Goal: Book appointment/travel/reservation

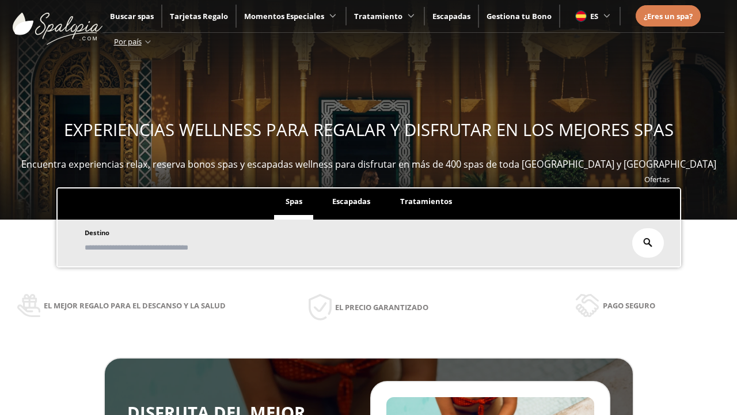
click at [351, 201] on span "Escapadas" at bounding box center [351, 201] width 38 height 10
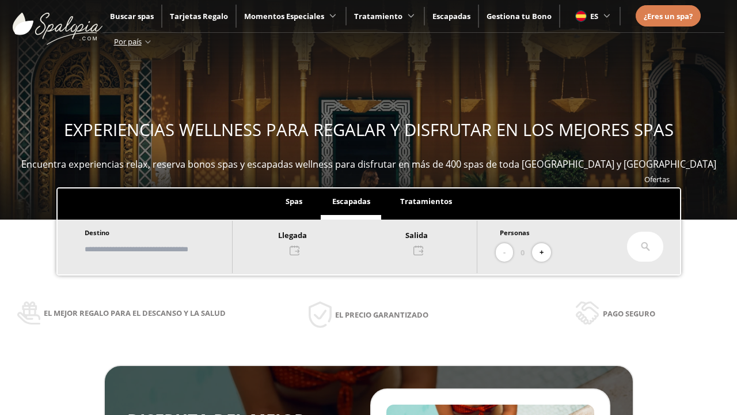
click at [163, 249] on input "text" at bounding box center [152, 249] width 143 height 20
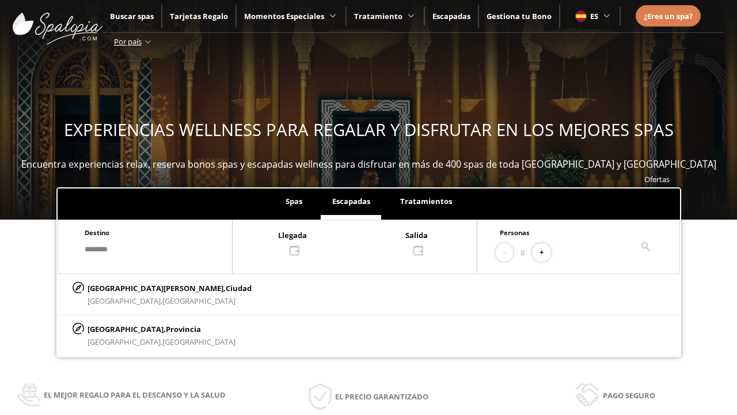
click at [367, 241] on div at bounding box center [355, 242] width 244 height 28
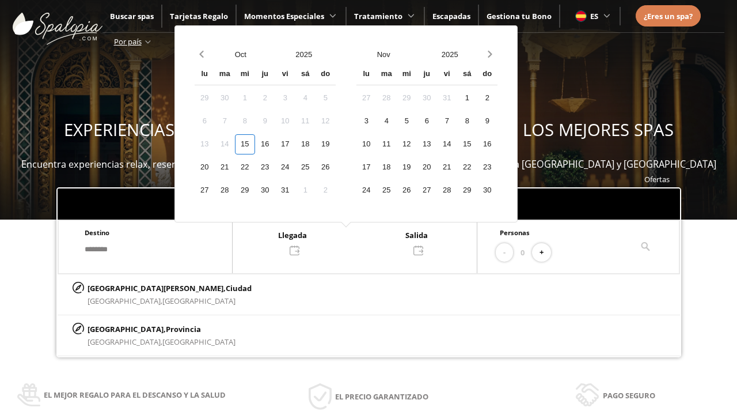
click at [295, 144] on div "17" at bounding box center [285, 144] width 20 height 20
click at [316, 144] on div "18" at bounding box center [305, 144] width 20 height 20
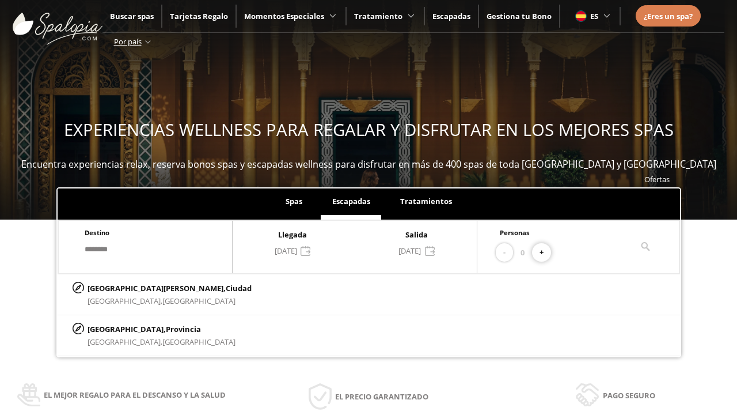
click at [546, 252] on button "+" at bounding box center [541, 252] width 19 height 19
click at [145, 287] on p "[GEOGRAPHIC_DATA][PERSON_NAME], [GEOGRAPHIC_DATA]" at bounding box center [170, 288] width 164 height 13
type input "**********"
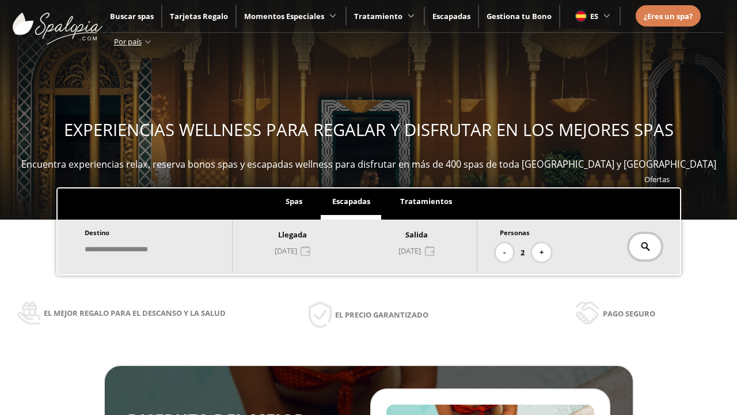
click at [645, 246] on icon at bounding box center [645, 246] width 9 height 9
